Goal: Task Accomplishment & Management: Manage account settings

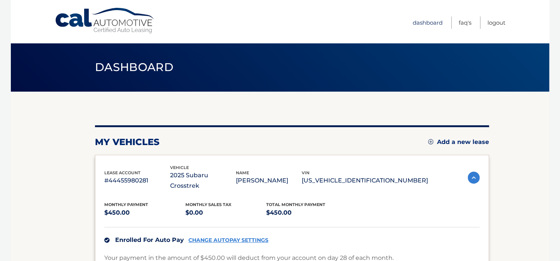
click at [422, 21] on link "Dashboard" at bounding box center [428, 22] width 30 height 12
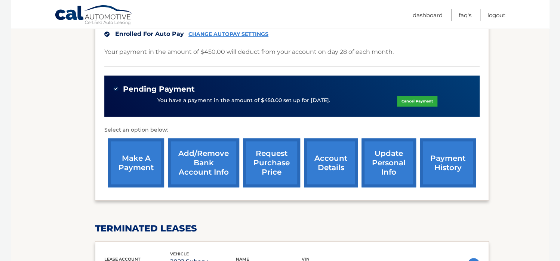
scroll to position [224, 0]
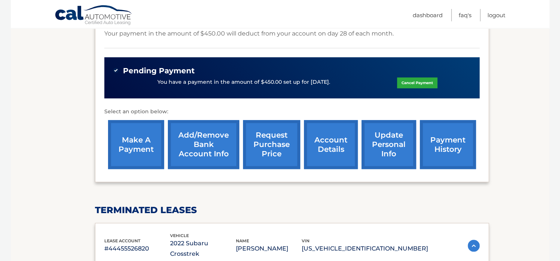
click at [338, 133] on link "account details" at bounding box center [331, 144] width 54 height 49
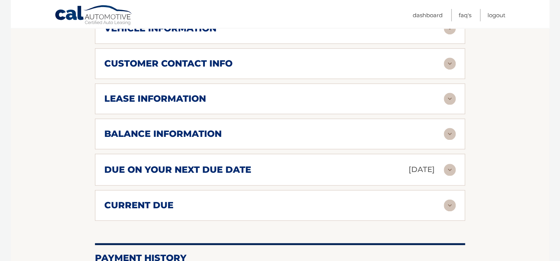
scroll to position [411, 0]
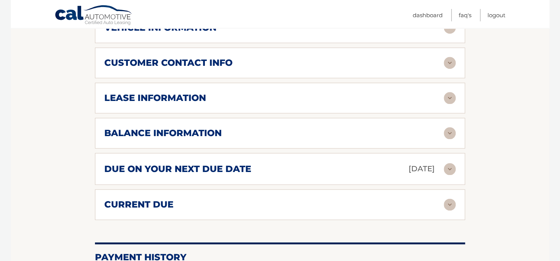
click at [451, 95] on img at bounding box center [450, 98] width 12 height 12
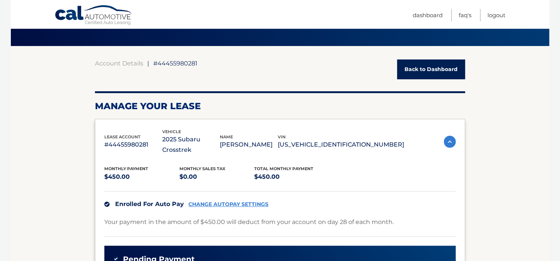
scroll to position [0, 0]
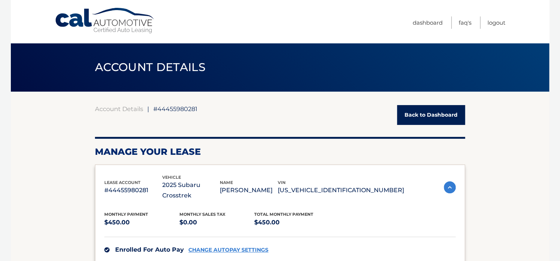
click at [408, 110] on link "Back to Dashboard" at bounding box center [431, 115] width 68 height 20
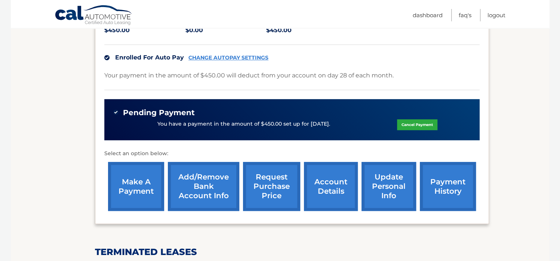
scroll to position [187, 0]
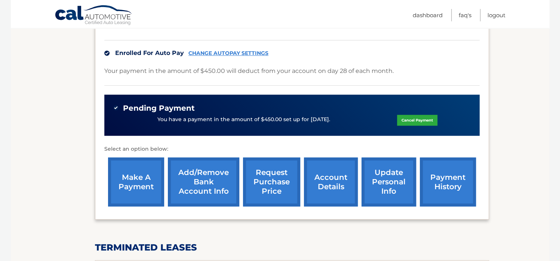
click at [340, 172] on link "account details" at bounding box center [331, 181] width 54 height 49
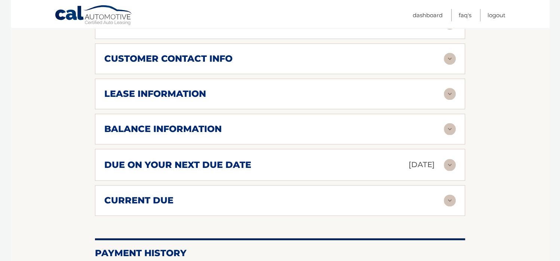
scroll to position [266, 0]
